Goal: Task Accomplishment & Management: Manage account settings

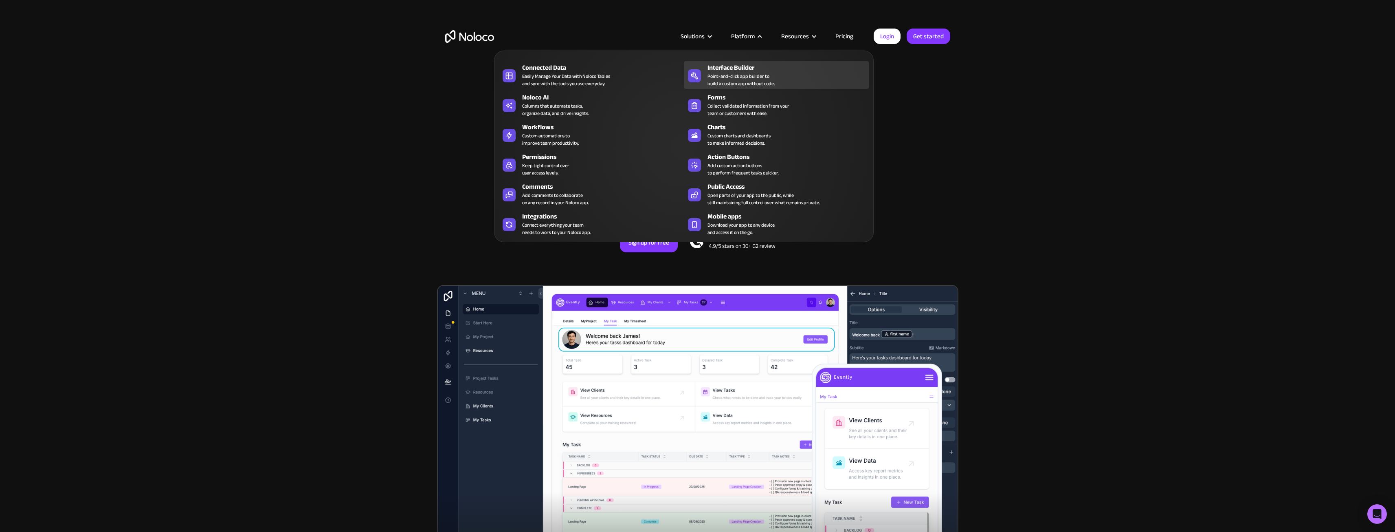
click at [779, 85] on div "Interface Builder Point-and-click app builder to build a custom app without cod…" at bounding box center [787, 75] width 158 height 24
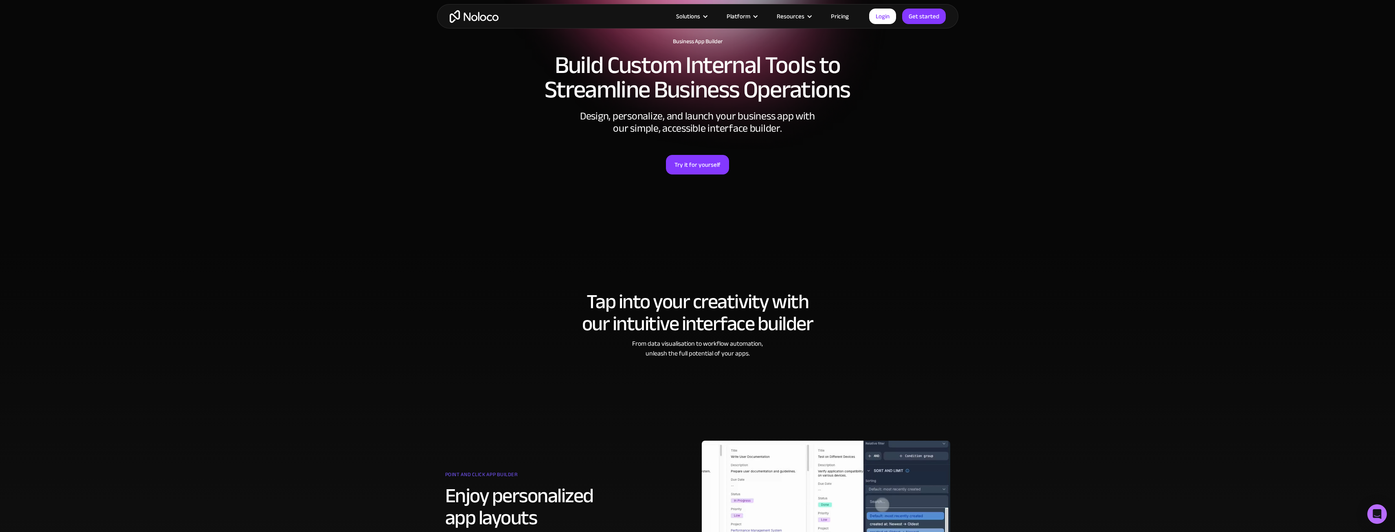
scroll to position [41, 0]
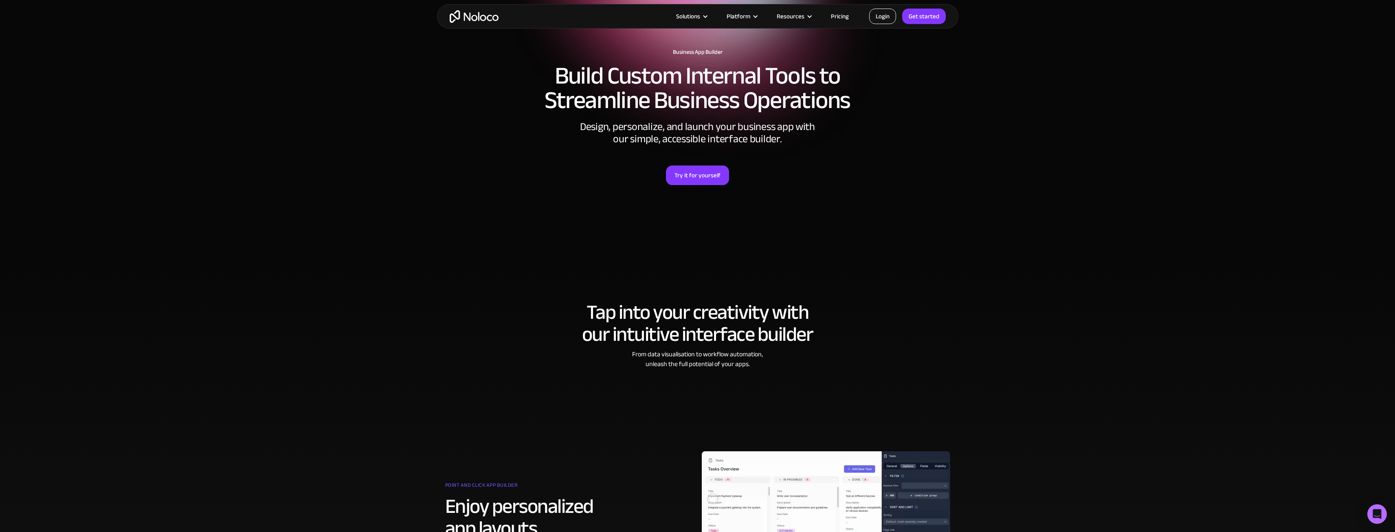
click at [894, 16] on link "Login" at bounding box center [882, 16] width 27 height 15
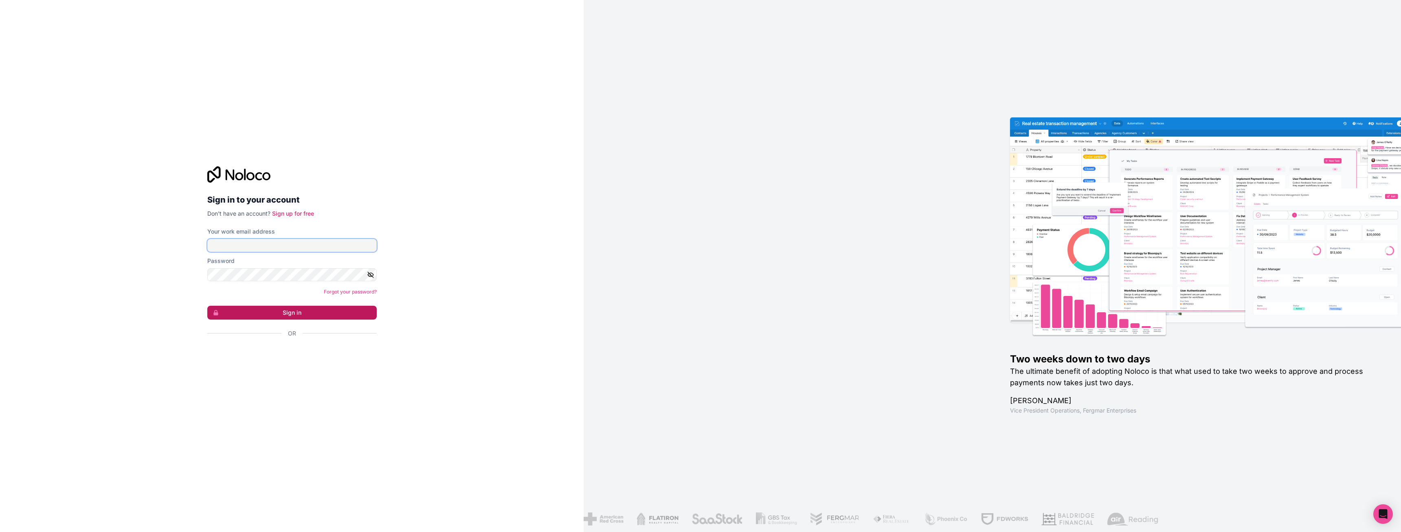
type input "anders@inotek.no"
click at [303, 314] on button "Sign in" at bounding box center [291, 312] width 169 height 14
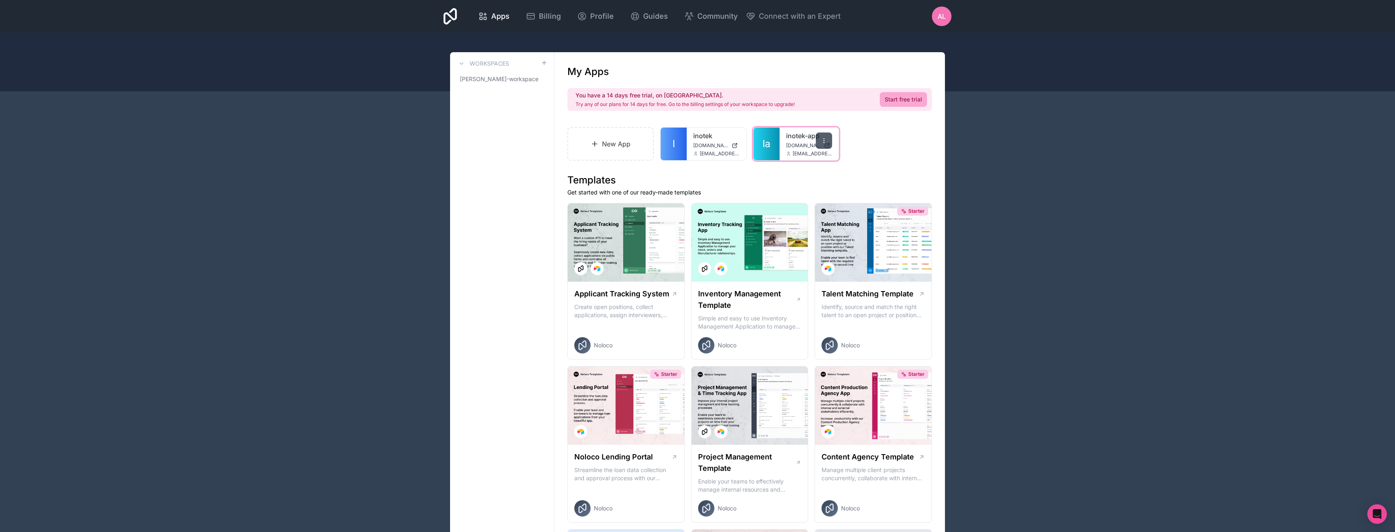
click at [826, 139] on icon at bounding box center [824, 140] width 7 height 7
click at [760, 220] on button "Delete" at bounding box center [782, 221] width 91 height 20
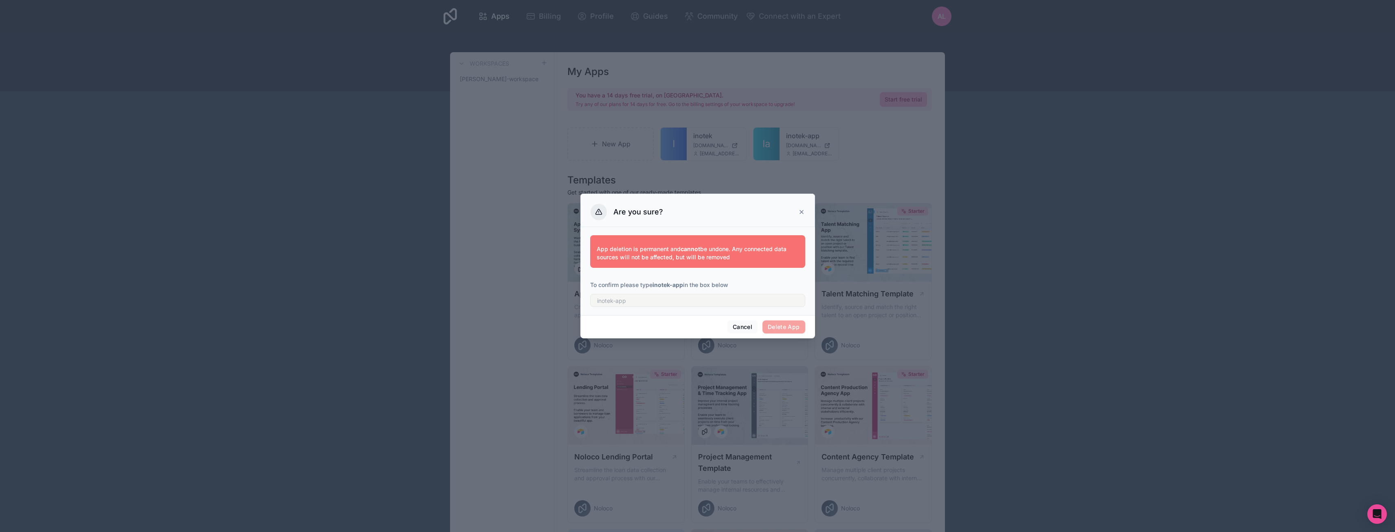
click at [788, 331] on span "Delete App" at bounding box center [783, 326] width 43 height 13
click at [621, 303] on input "text" at bounding box center [697, 300] width 215 height 13
type input "inotek-app"
click at [780, 325] on button "Delete App" at bounding box center [783, 326] width 43 height 13
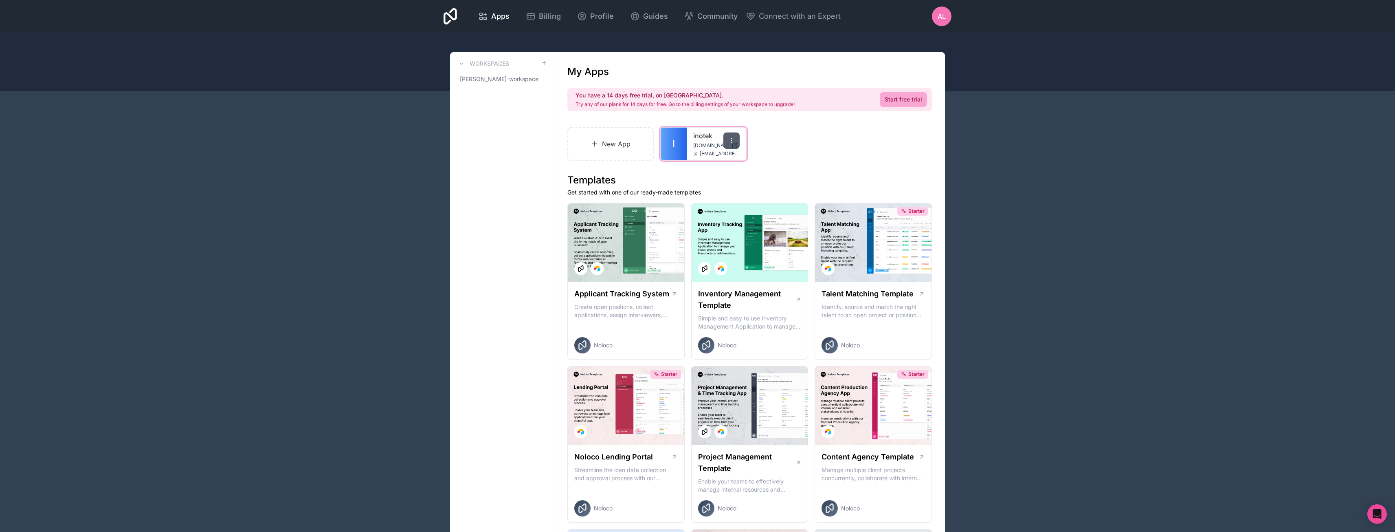
click at [734, 141] on icon at bounding box center [731, 140] width 7 height 7
click at [667, 219] on button "Delete" at bounding box center [689, 221] width 91 height 20
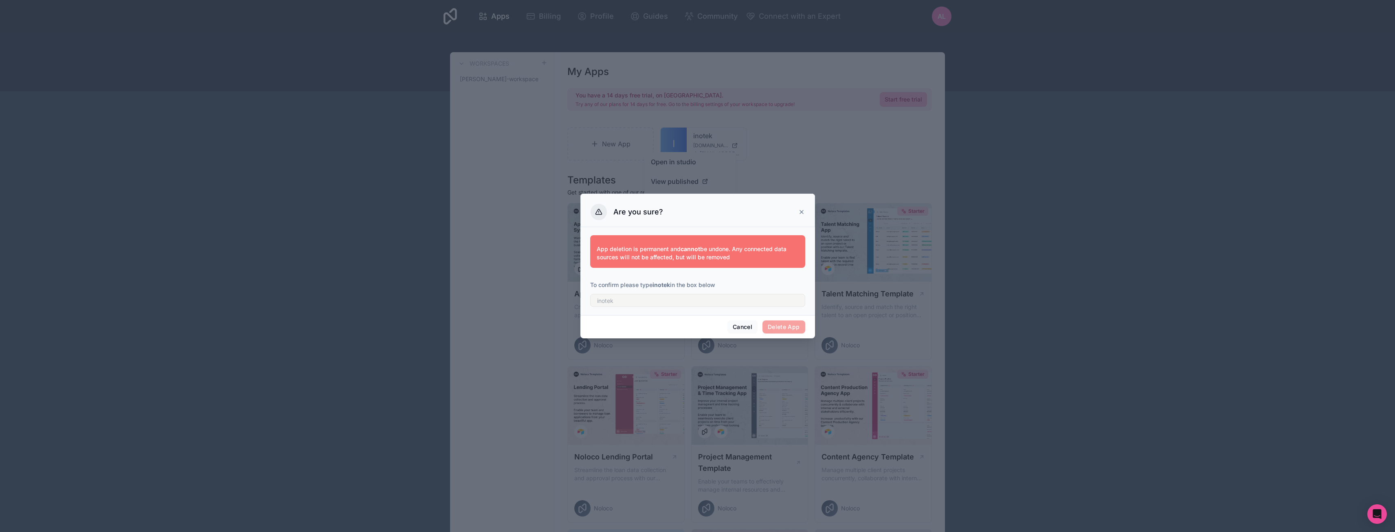
click at [636, 293] on div at bounding box center [697, 298] width 215 height 18
click at [631, 302] on input "text" at bounding box center [697, 300] width 215 height 13
type input "inotek"
click at [786, 330] on button "Delete App" at bounding box center [783, 326] width 43 height 13
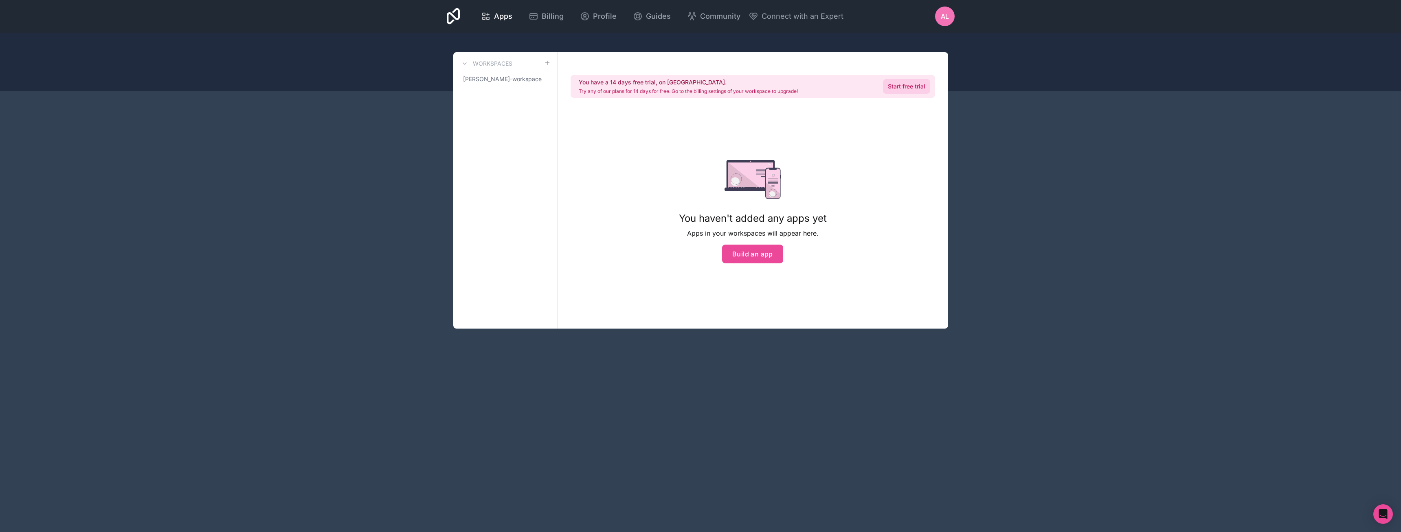
click at [890, 82] on link "Start free trial" at bounding box center [906, 86] width 47 height 15
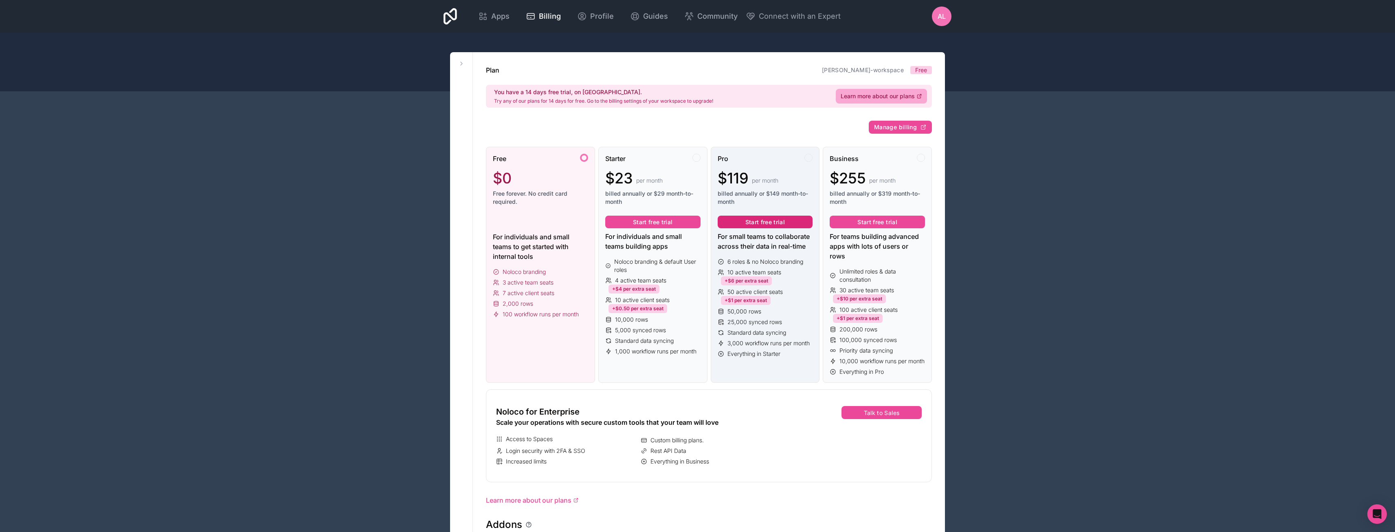
click at [765, 221] on button "Start free trial" at bounding box center [765, 221] width 95 height 13
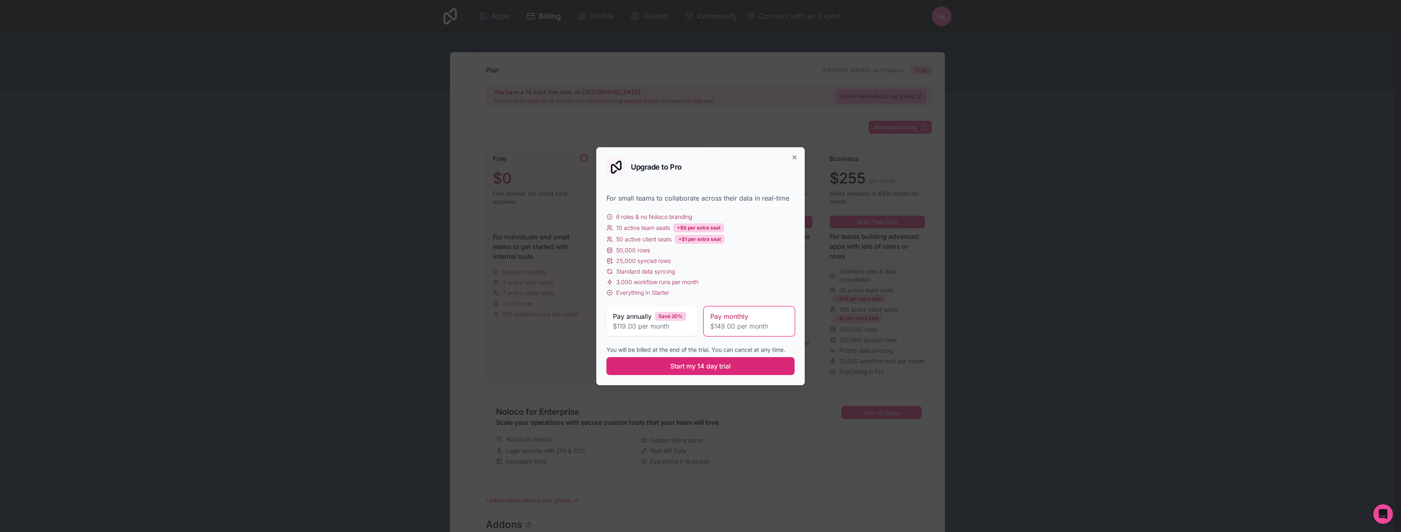
click at [694, 366] on span "Start my 14 day trial" at bounding box center [700, 366] width 60 height 10
